Goal: Task Accomplishment & Management: Manage account settings

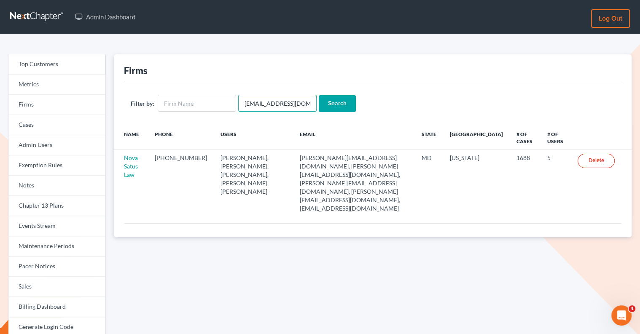
drag, startPoint x: 300, startPoint y: 105, endPoint x: 236, endPoint y: 103, distance: 64.5
click at [238, 103] on input "emabuena@gmail.com" at bounding box center [277, 103] width 78 height 17
paste input "cahnd@cahnlawoffice"
type input "cahnd@cahnlawoffice.com"
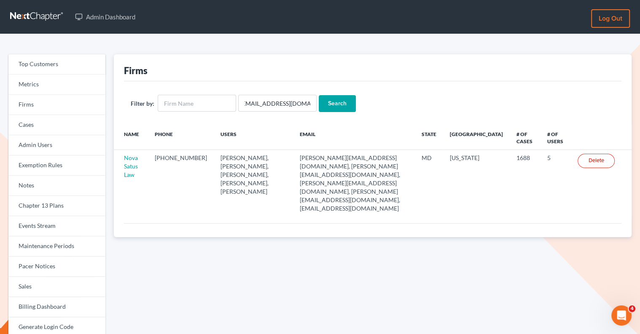
click at [343, 99] on input "Search" at bounding box center [337, 103] width 37 height 17
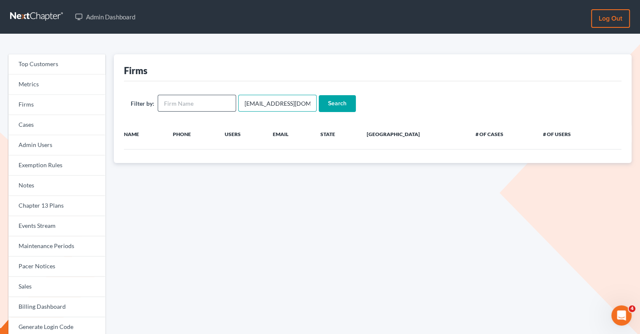
drag, startPoint x: 241, startPoint y: 102, endPoint x: 228, endPoint y: 102, distance: 12.6
click at [228, 102] on form "Filter by: [EMAIL_ADDRESS][DOMAIN_NAME] Search" at bounding box center [373, 103] width 484 height 17
click at [335, 103] on input "Search" at bounding box center [337, 103] width 37 height 17
drag, startPoint x: 238, startPoint y: 104, endPoint x: 332, endPoint y: 111, distance: 93.4
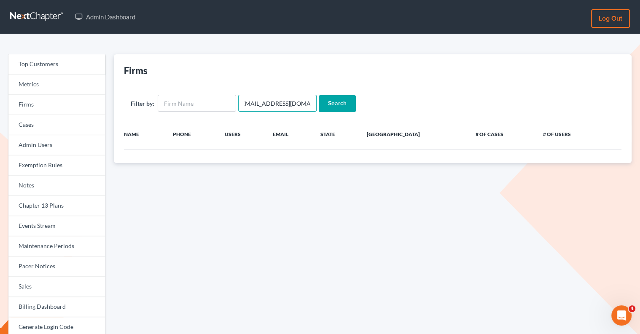
click at [332, 111] on form "Filter by: [EMAIL_ADDRESS][DOMAIN_NAME] Search" at bounding box center [373, 103] width 484 height 17
type input "[PERSON_NAME]"
click at [319, 95] on input "Search" at bounding box center [337, 103] width 37 height 17
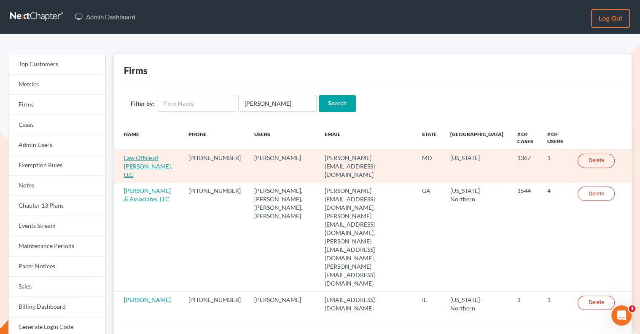
click at [137, 166] on link "Law Office of David Cahn, LLC" at bounding box center [148, 166] width 48 height 24
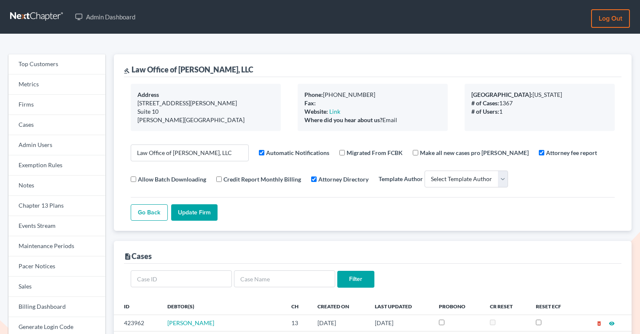
select select
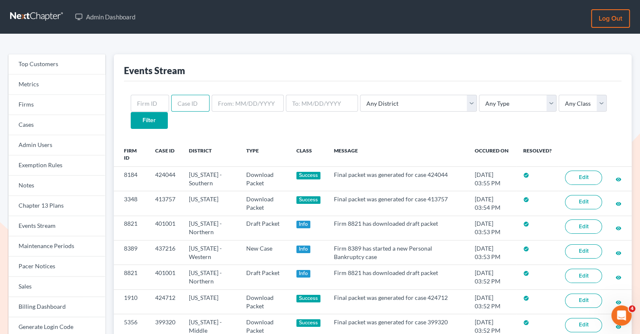
click at [184, 107] on input "text" at bounding box center [190, 103] width 38 height 17
paste input "2917"
type input "2917"
drag, startPoint x: 191, startPoint y: 102, endPoint x: 147, endPoint y: 102, distance: 43.8
click at [147, 102] on form "2917 Any District Alabama - Middle Alabama - Northern Alabama - Southern Alaska…" at bounding box center [373, 112] width 484 height 34
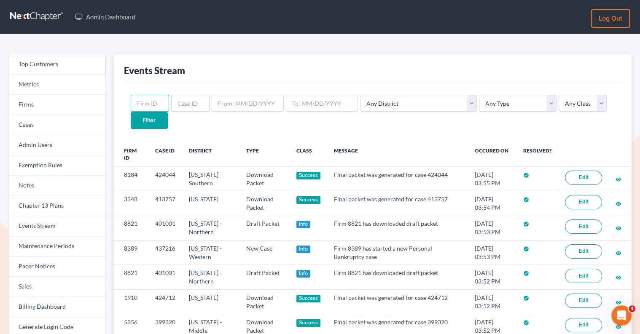
click at [137, 98] on input "text" at bounding box center [150, 103] width 38 height 17
paste input "2917"
type input "2917"
click at [168, 112] on input "Filter" at bounding box center [149, 120] width 37 height 17
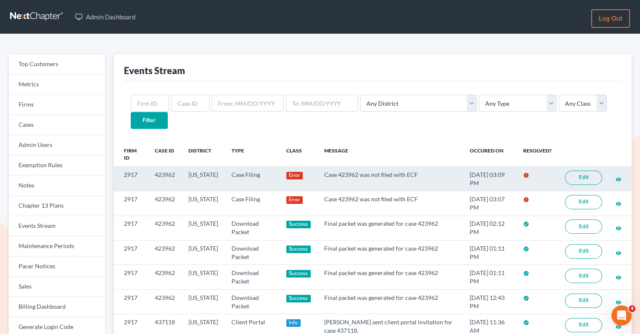
click at [577, 171] on link "Edit" at bounding box center [583, 178] width 37 height 14
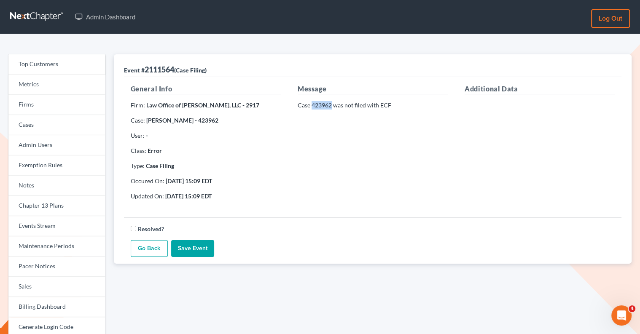
drag, startPoint x: 332, startPoint y: 105, endPoint x: 312, endPoint y: 102, distance: 19.7
click at [312, 102] on p "Case 423962 was not filed with ECF" at bounding box center [372, 105] width 150 height 8
copy p "423962"
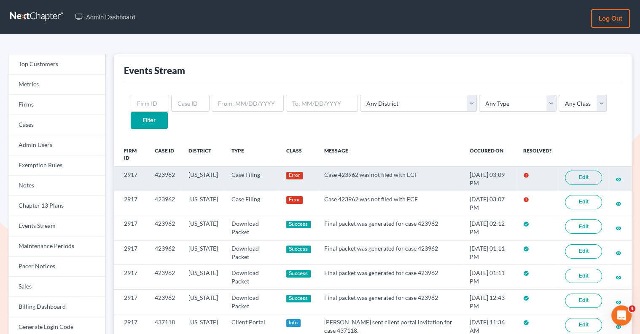
click at [573, 171] on link "Edit" at bounding box center [583, 178] width 37 height 14
drag, startPoint x: 139, startPoint y: 158, endPoint x: 124, endPoint y: 159, distance: 15.6
click at [124, 166] on td "2917" at bounding box center [131, 178] width 34 height 24
copy td "2917"
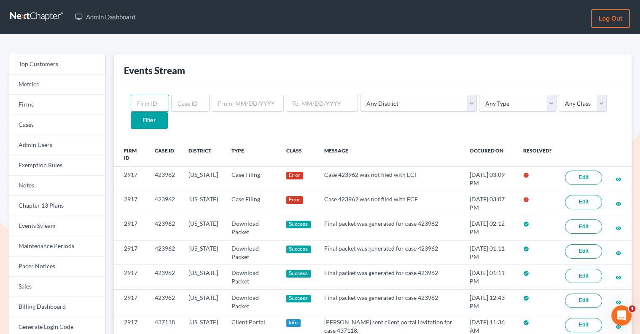
drag, startPoint x: 144, startPoint y: 101, endPoint x: 144, endPoint y: 93, distance: 8.0
click at [144, 101] on input "text" at bounding box center [150, 103] width 38 height 17
paste input "2917"
type input "2917"
click at [168, 112] on input "Filter" at bounding box center [149, 120] width 37 height 17
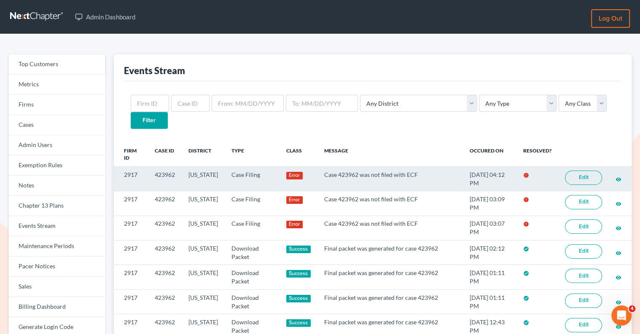
click at [591, 171] on link "Edit" at bounding box center [583, 178] width 37 height 14
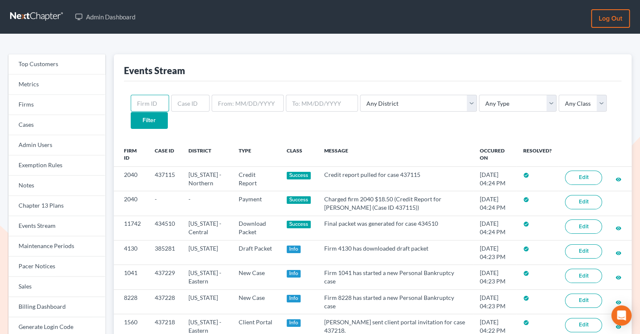
click at [153, 105] on input "text" at bounding box center [150, 103] width 38 height 17
paste input "2917"
type input "2917"
click at [168, 112] on input "Filter" at bounding box center [149, 120] width 37 height 17
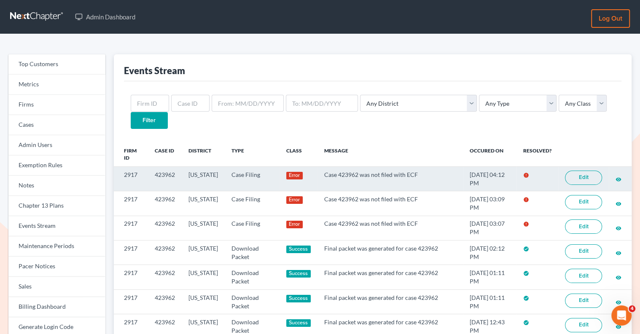
click at [177, 166] on td "423962" at bounding box center [165, 178] width 34 height 24
drag, startPoint x: 179, startPoint y: 157, endPoint x: 152, endPoint y: 155, distance: 27.0
click at [152, 166] on td "423962" at bounding box center [165, 178] width 34 height 24
copy td "423962"
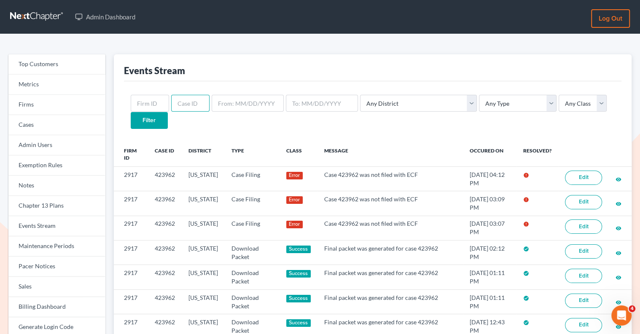
click at [188, 106] on input "text" at bounding box center [190, 103] width 38 height 17
paste input "423962"
type input "423962"
click at [168, 112] on input "Filter" at bounding box center [149, 120] width 37 height 17
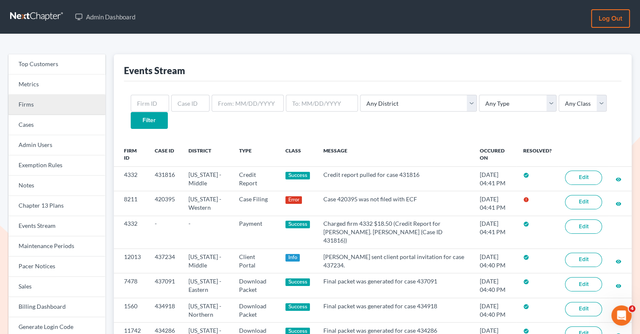
click at [49, 100] on link "Firms" at bounding box center [56, 105] width 97 height 20
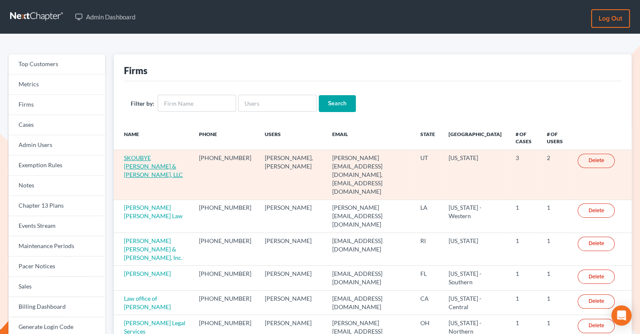
click at [155, 158] on link "SKOUBYE [PERSON_NAME] & [PERSON_NAME], LLC" at bounding box center [153, 166] width 59 height 24
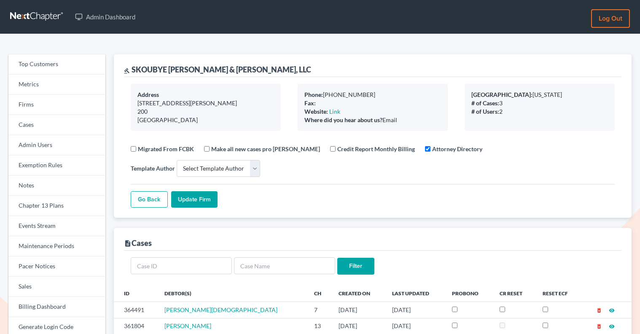
select select
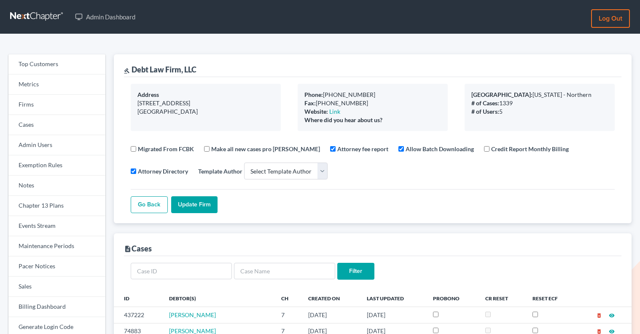
select select
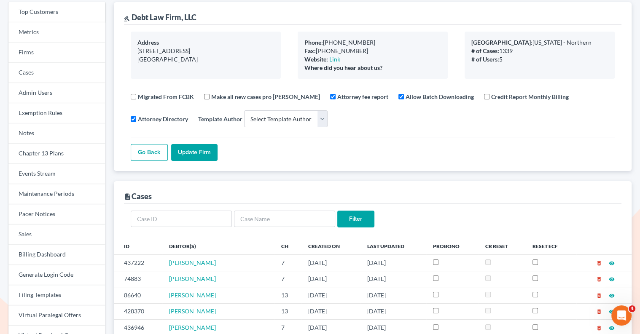
scroll to position [62, 0]
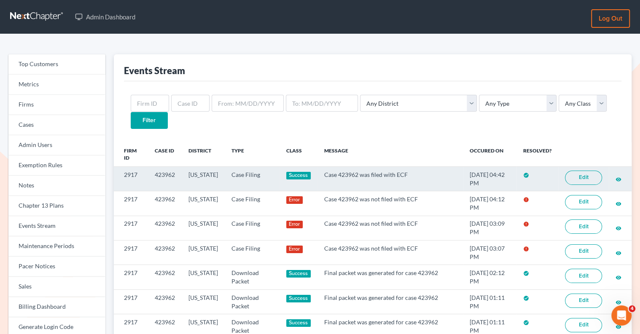
click at [581, 171] on link "Edit" at bounding box center [583, 178] width 37 height 14
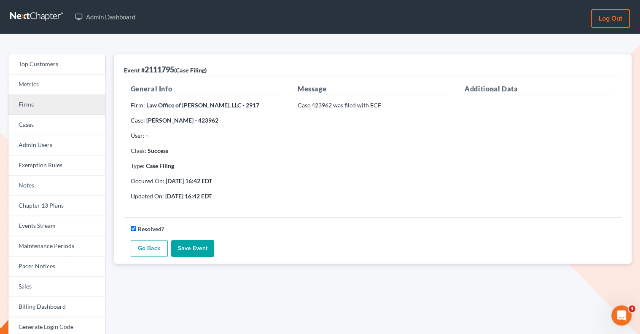
click at [60, 105] on link "Firms" at bounding box center [56, 105] width 97 height 20
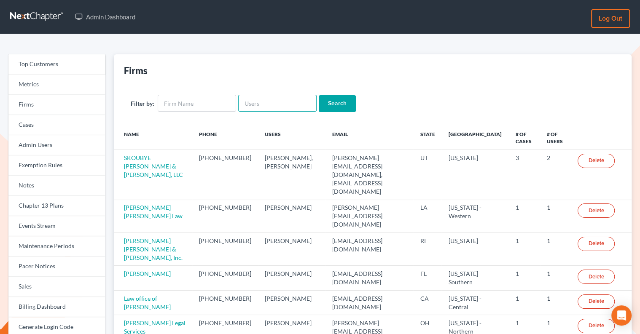
click at [258, 102] on input "text" at bounding box center [277, 103] width 78 height 17
paste input "[EMAIL_ADDRESS][DOMAIN_NAME]"
type input "[EMAIL_ADDRESS][DOMAIN_NAME]"
click at [335, 101] on input "Search" at bounding box center [337, 103] width 37 height 17
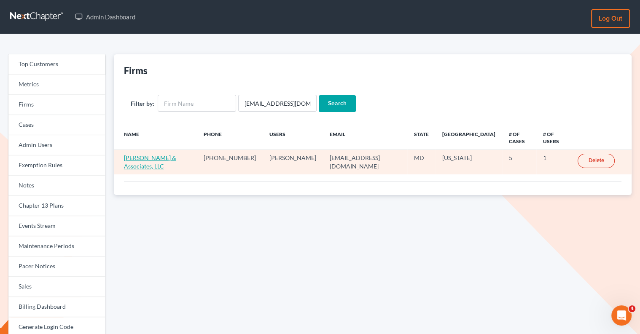
click at [175, 154] on link "[PERSON_NAME] & Associates, LLC" at bounding box center [150, 162] width 52 height 16
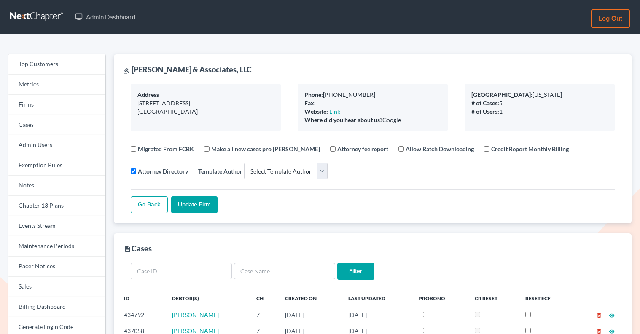
select select
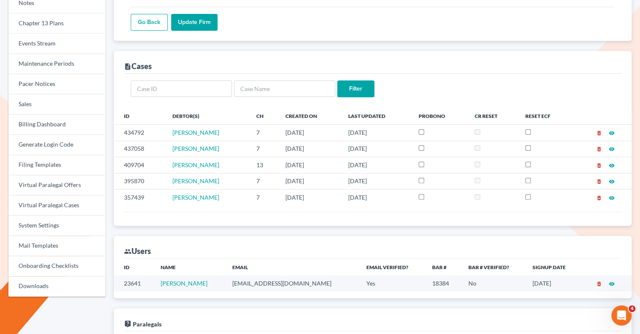
scroll to position [184, 0]
